Goal: Transaction & Acquisition: Purchase product/service

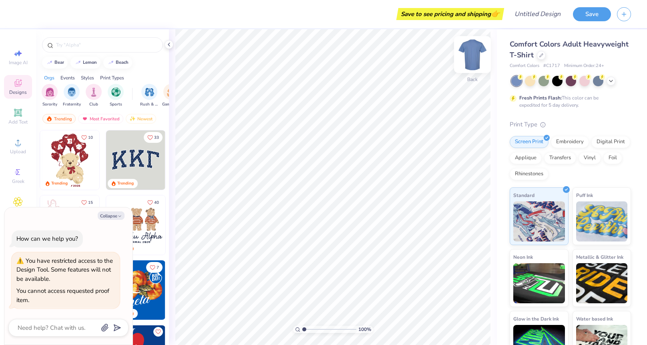
click at [474, 59] on img at bounding box center [473, 54] width 32 height 32
type textarea "x"
click at [111, 208] on div "Collapse How can we help you? You have restricted access to the Design Tool. So…" at bounding box center [68, 275] width 128 height 137
click at [111, 212] on div "Collapse How can we help you? You have restricted access to the Design Tool. So…" at bounding box center [68, 275] width 128 height 137
click at [111, 216] on button "Collapse" at bounding box center [111, 215] width 27 height 8
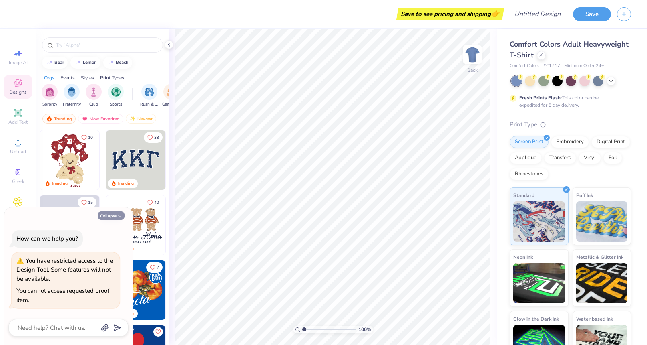
type textarea "x"
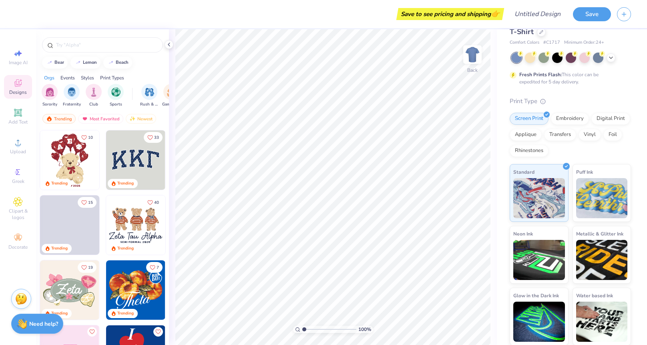
click at [415, 11] on div "Save to see pricing and shipping 👉" at bounding box center [451, 14] width 104 height 12
click at [115, 17] on div "Save to see pricing and shipping 👉" at bounding box center [262, 14] width 480 height 28
click at [33, 11] on div "Save to see pricing and shipping 👉" at bounding box center [262, 14] width 480 height 28
click at [11, 7] on div at bounding box center [8, 14] width 16 height 28
click at [424, 14] on div "Save to see pricing and shipping 👉" at bounding box center [451, 14] width 104 height 12
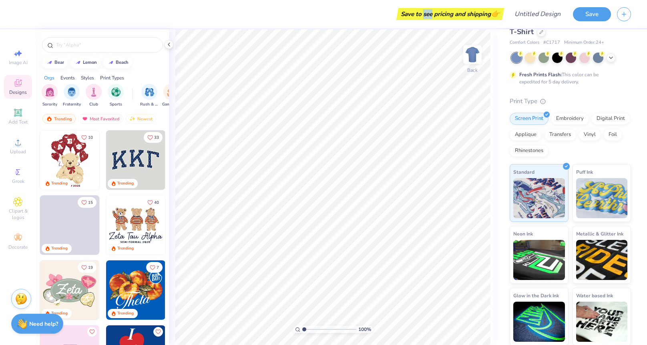
click at [424, 14] on div "Save to see pricing and shipping 👉" at bounding box center [451, 14] width 104 height 12
click at [359, 105] on div "Save to see pricing and shipping 👉 Design Title Save Image AI Designs Add Text …" at bounding box center [323, 172] width 647 height 345
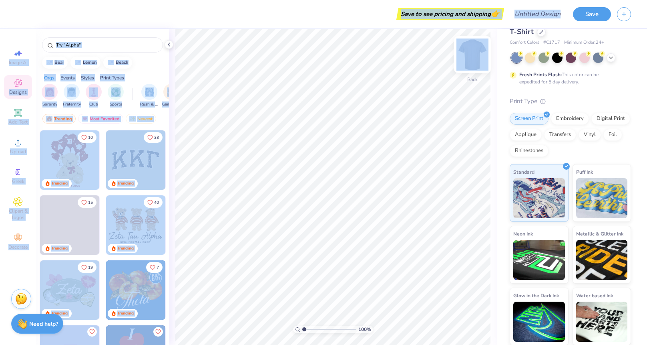
click at [488, 60] on div "Save to see pricing and shipping 👉 Design Title Save Image AI Designs Add Text …" at bounding box center [323, 172] width 647 height 345
click at [344, 14] on div "Save to see pricing and shipping 👉" at bounding box center [262, 14] width 480 height 28
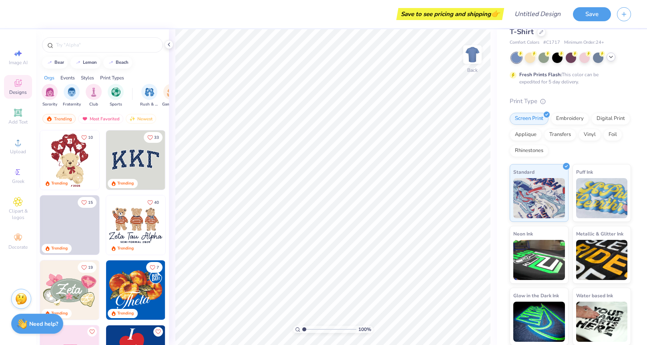
click at [613, 56] on icon at bounding box center [611, 57] width 6 height 6
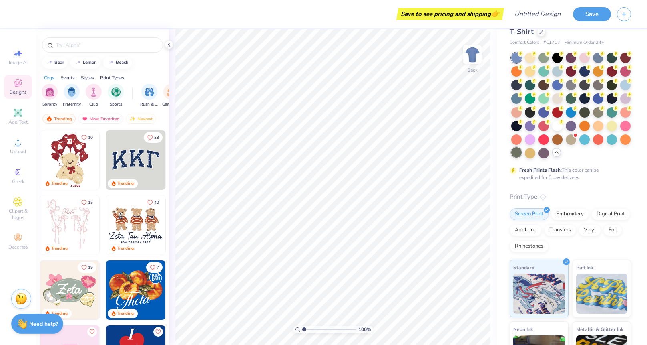
click at [516, 155] on div at bounding box center [517, 152] width 10 height 10
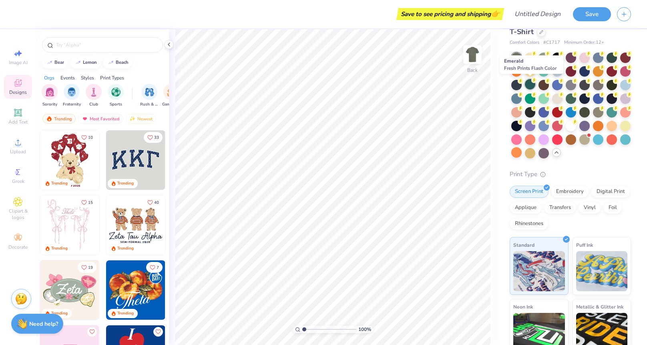
click at [528, 85] on div at bounding box center [530, 84] width 10 height 10
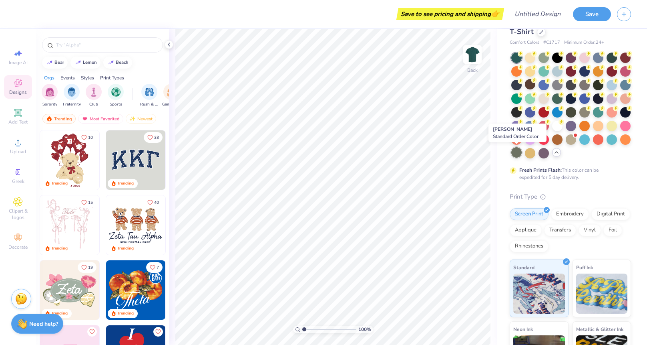
click at [517, 153] on div at bounding box center [517, 152] width 10 height 10
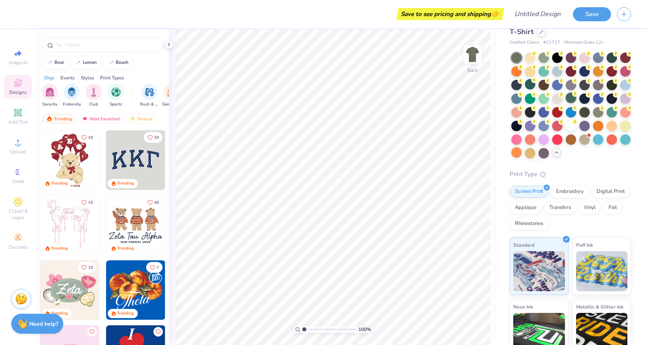
click at [572, 99] on div at bounding box center [571, 98] width 10 height 10
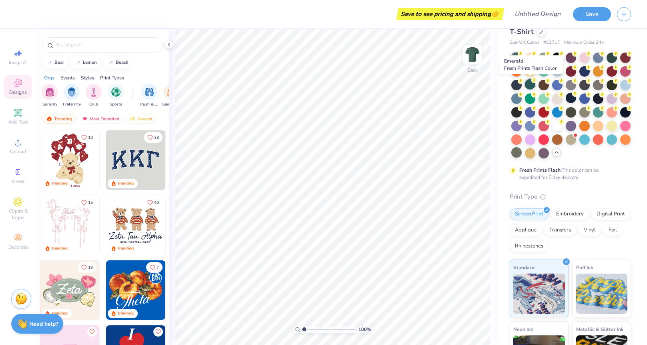
click at [530, 85] on div at bounding box center [530, 84] width 10 height 10
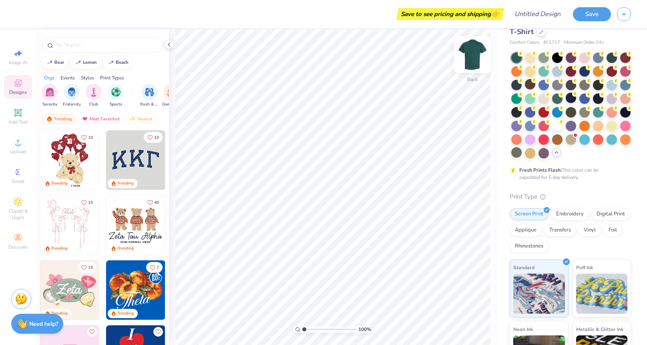
click at [470, 54] on img at bounding box center [473, 54] width 32 height 32
click at [623, 124] on div at bounding box center [626, 125] width 10 height 10
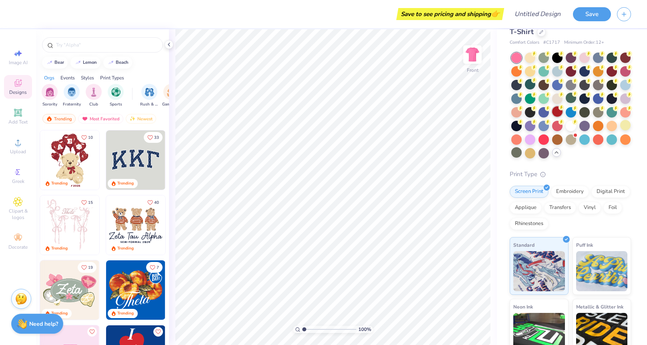
click at [560, 110] on div at bounding box center [558, 111] width 10 height 10
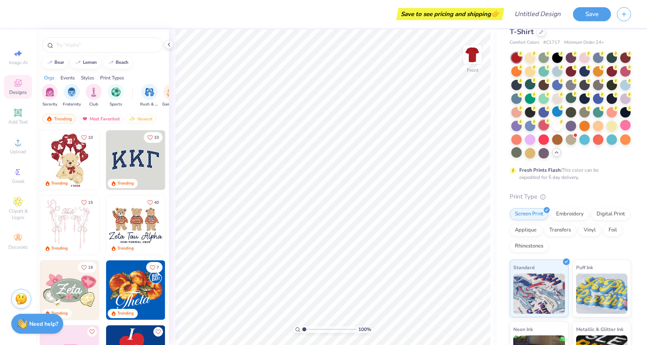
click at [545, 127] on div at bounding box center [544, 125] width 10 height 10
click at [474, 61] on img at bounding box center [473, 54] width 32 height 32
click at [624, 60] on div at bounding box center [626, 57] width 10 height 10
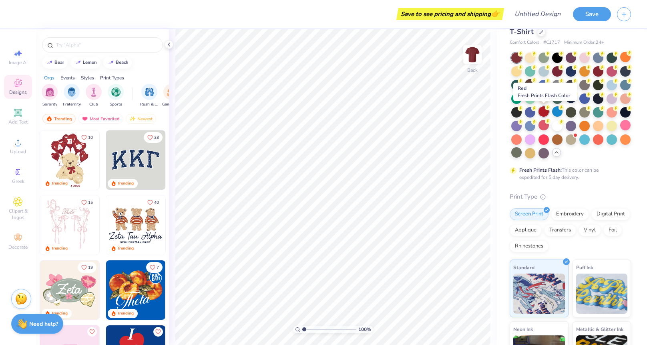
click at [545, 112] on div at bounding box center [544, 111] width 10 height 10
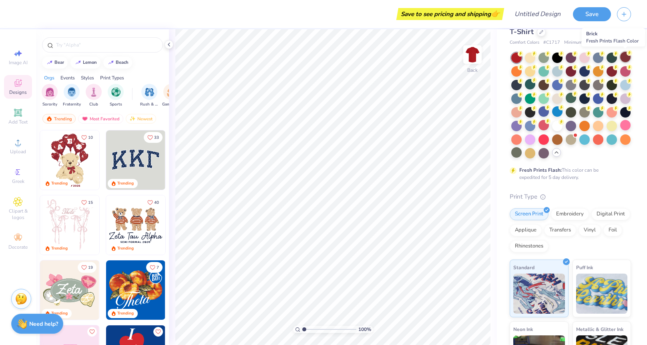
click at [627, 59] on div at bounding box center [626, 57] width 10 height 10
